Goal: Task Accomplishment & Management: Manage account settings

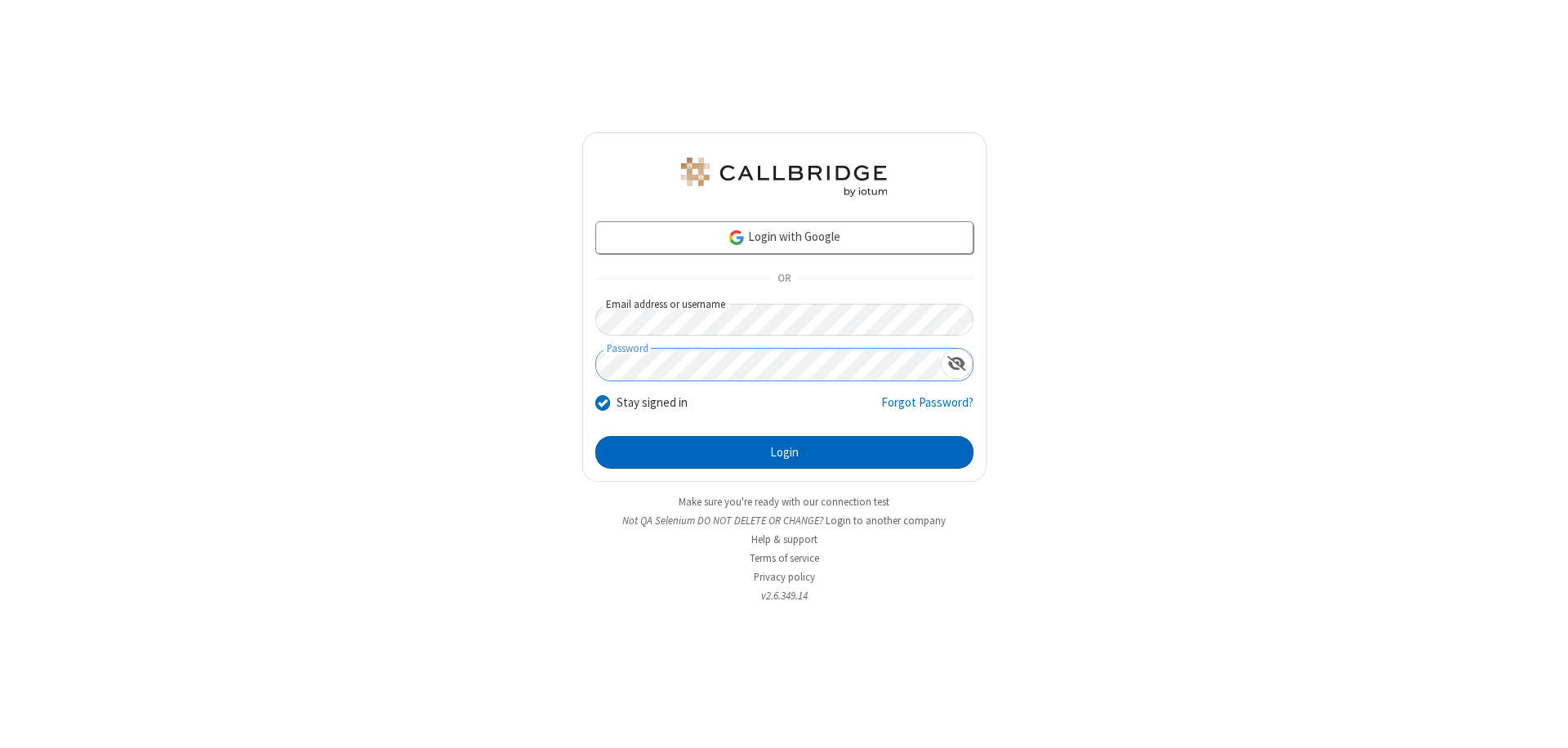
click at [784, 452] on button "Login" at bounding box center [784, 452] width 378 height 32
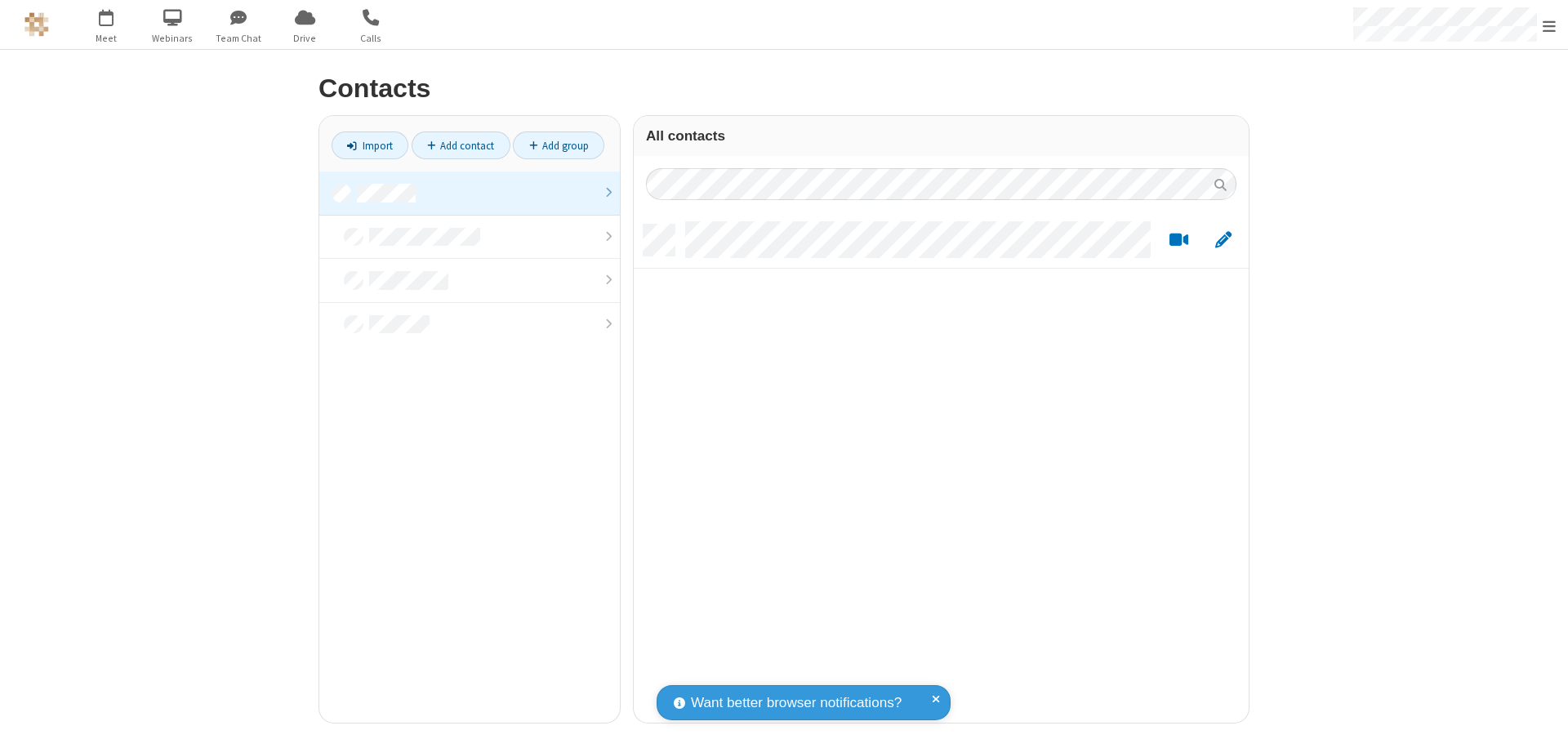
scroll to position [498, 602]
click at [470, 193] on link at bounding box center [469, 194] width 301 height 44
click at [460, 146] on link "Add contact" at bounding box center [460, 146] width 99 height 28
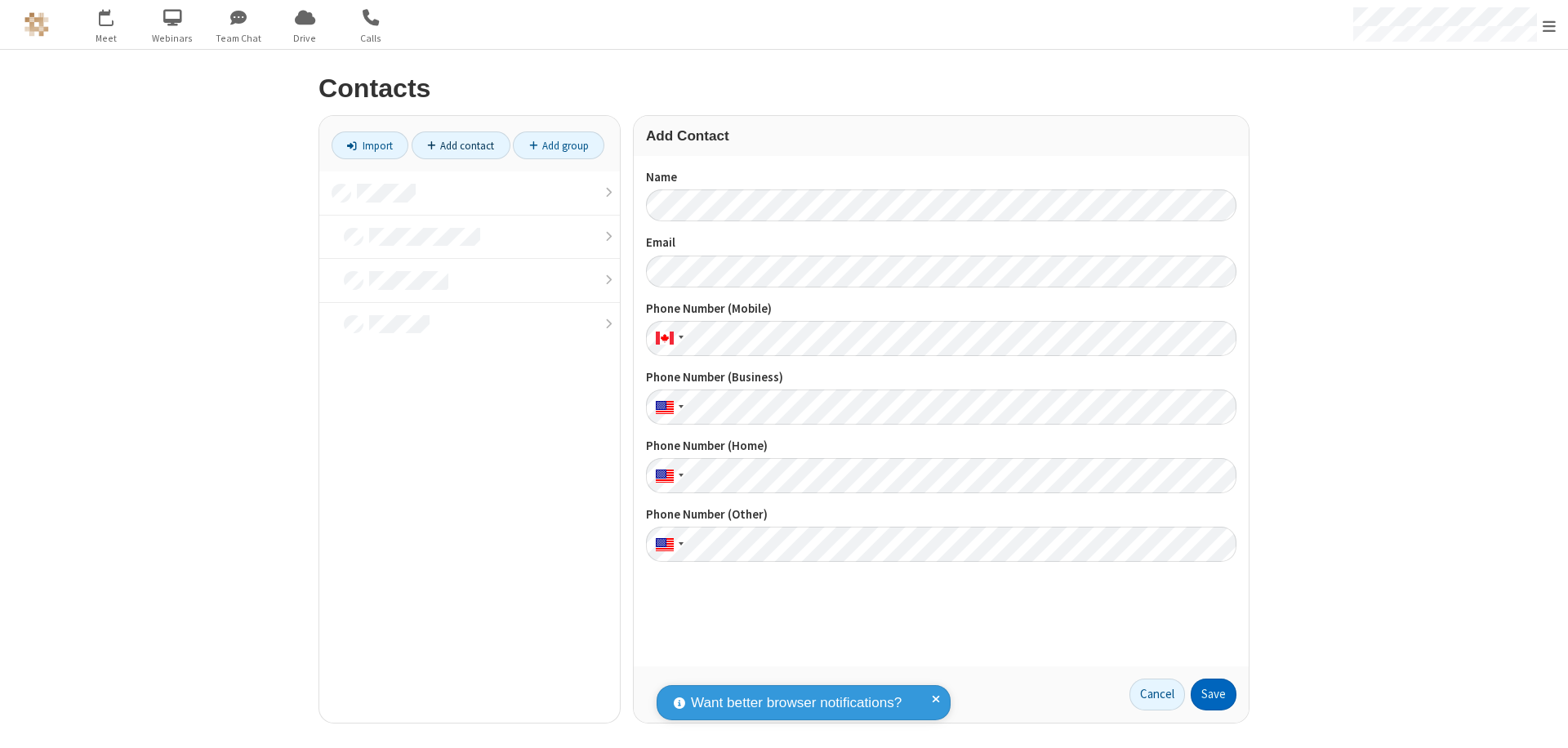
click at [1214, 695] on button "Save" at bounding box center [1214, 695] width 46 height 32
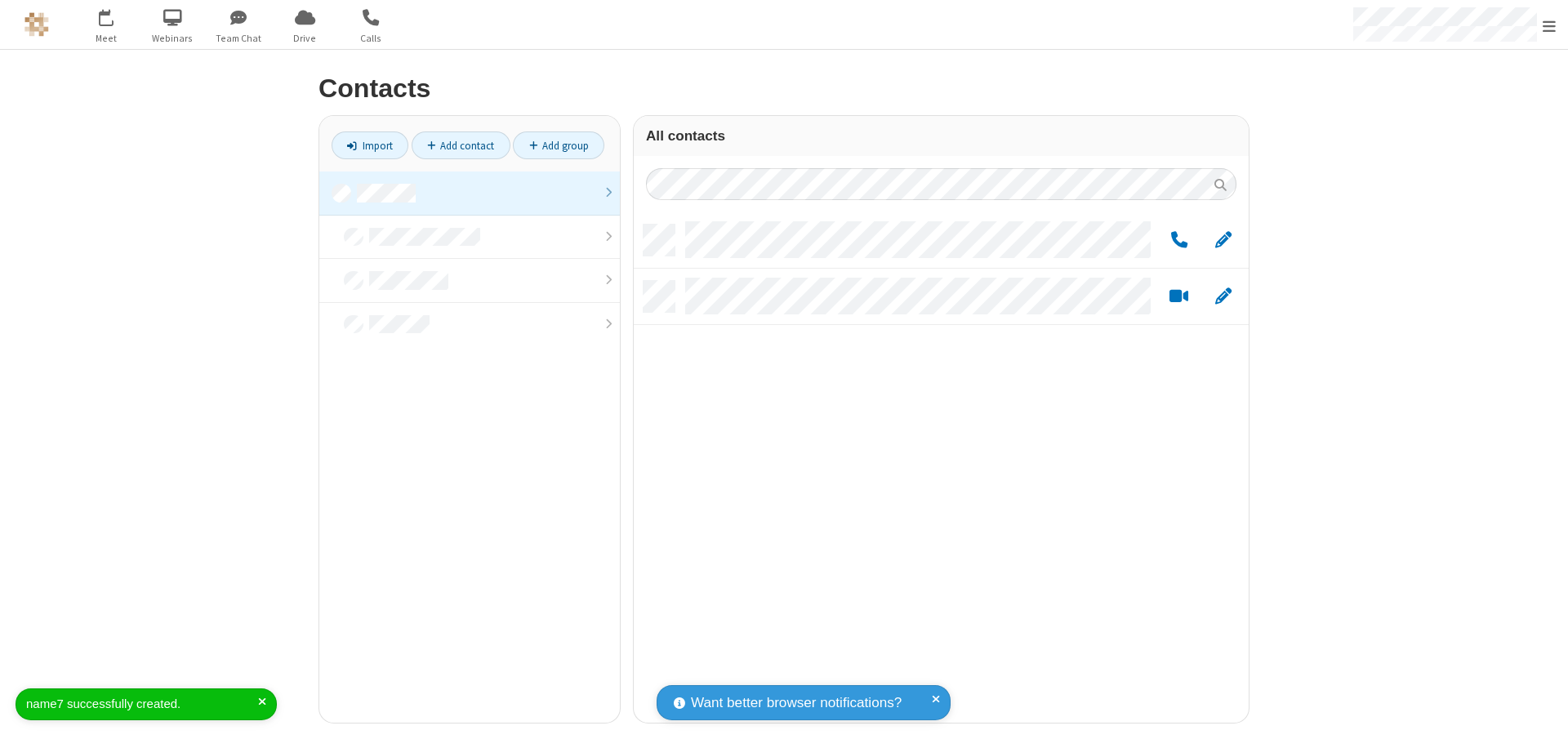
scroll to position [498, 602]
